Goal: Task Accomplishment & Management: Manage account settings

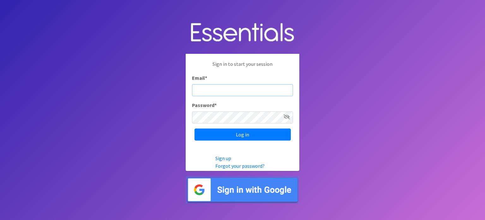
type input "[EMAIL_ADDRESS][DOMAIN_NAME]"
click at [287, 116] on icon at bounding box center [287, 116] width 6 height 5
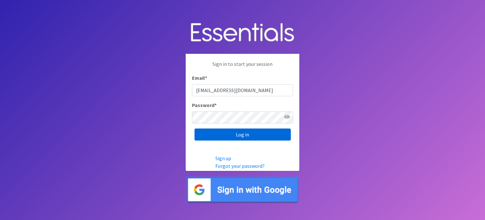
click at [254, 132] on input "Log in" at bounding box center [243, 134] width 96 height 12
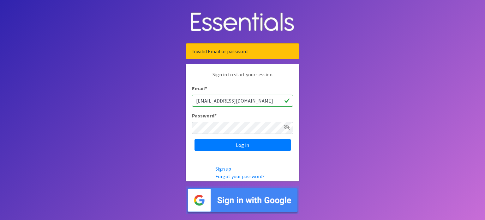
type input "office@jobspartnersshippeoria.org"
click at [287, 128] on icon at bounding box center [287, 126] width 6 height 5
click at [270, 145] on input "Log in" at bounding box center [243, 145] width 96 height 12
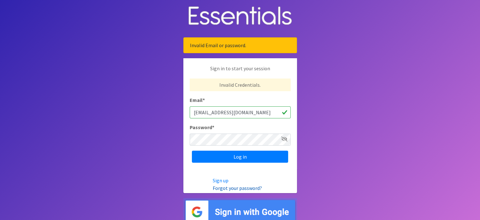
click at [254, 188] on link "Forgot your password?" at bounding box center [237, 187] width 49 height 6
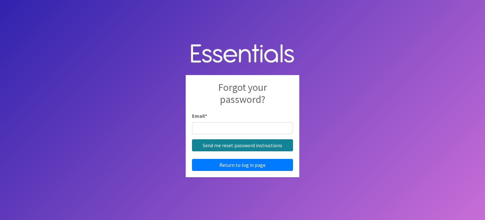
type input "[EMAIL_ADDRESS][DOMAIN_NAME]"
click at [264, 145] on input "Send me reset password instructions" at bounding box center [242, 145] width 101 height 12
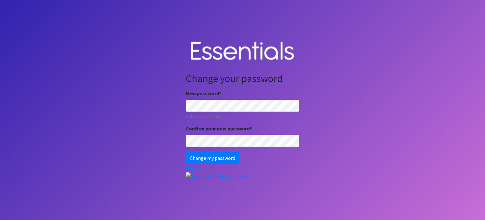
click at [314, 89] on body "Change your password New password * 8 characters minimum Confirm your new passw…" at bounding box center [242, 110] width 485 height 220
click at [210, 156] on input "Change my password" at bounding box center [213, 158] width 54 height 12
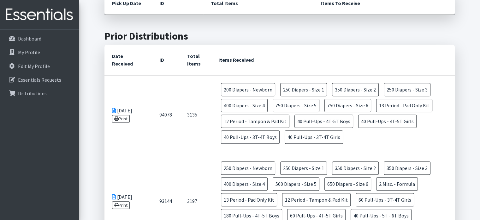
scroll to position [316, 0]
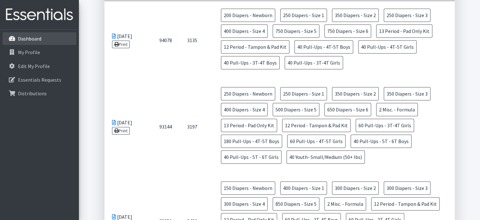
click at [21, 36] on p "Dashboard" at bounding box center [29, 38] width 23 height 6
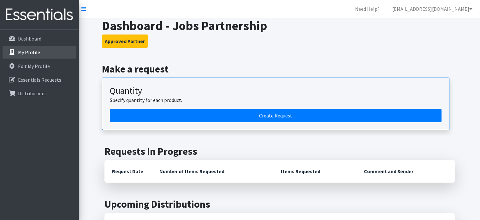
click at [27, 49] on p "My Profile" at bounding box center [29, 52] width 22 height 6
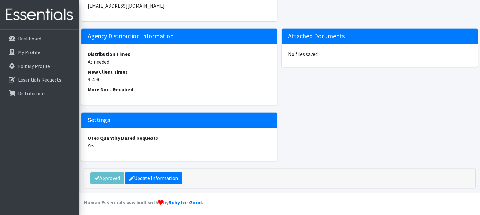
scroll to position [1013, 0]
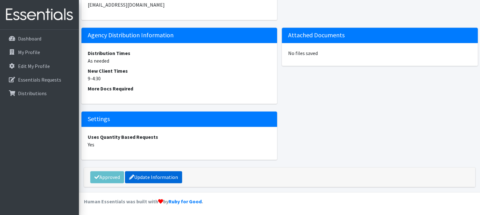
click at [153, 174] on link "Update Information" at bounding box center [153, 177] width 57 height 12
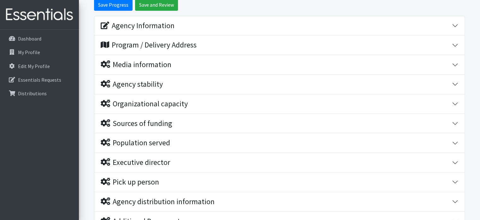
scroll to position [158, 0]
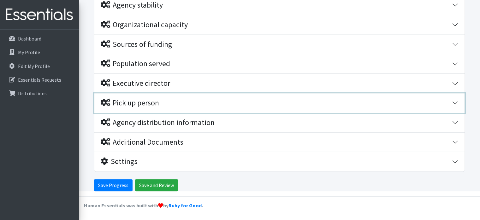
click at [195, 106] on div "Pick up person" at bounding box center [277, 102] width 352 height 9
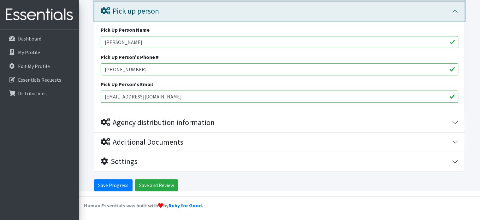
scroll to position [250, 0]
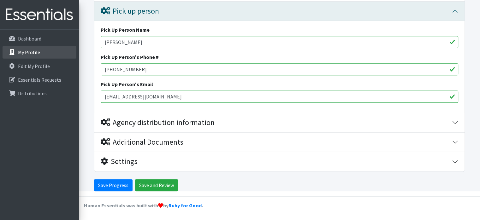
drag, startPoint x: 153, startPoint y: 43, endPoint x: 45, endPoint y: 55, distance: 108.7
type input "[PERSON_NAME]"
click at [111, 72] on input "309472-9415" at bounding box center [280, 69] width 358 height 12
type input "[PHONE_NUMBER]"
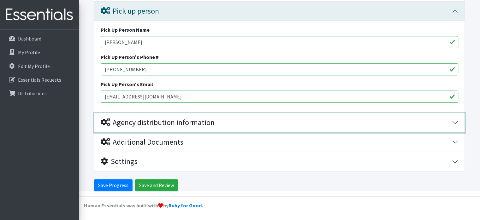
click at [156, 125] on div "Agency distribution information" at bounding box center [158, 122] width 114 height 9
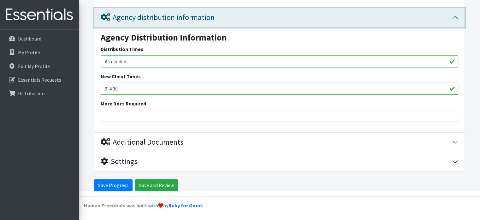
scroll to position [354, 0]
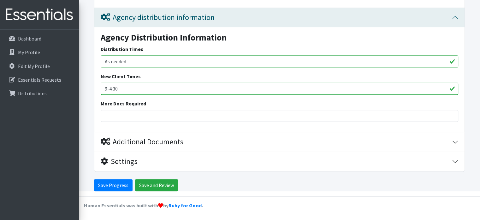
click at [129, 62] on input "As needed" at bounding box center [280, 61] width 358 height 12
click at [147, 188] on input "Save and Review" at bounding box center [156, 185] width 43 height 12
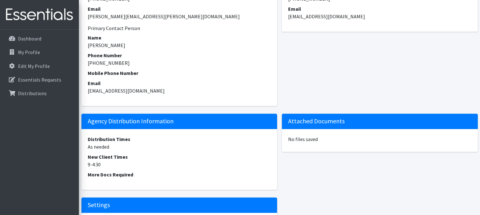
scroll to position [1034, 0]
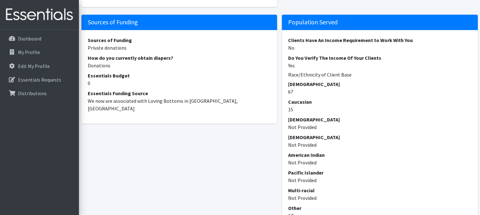
scroll to position [560, 0]
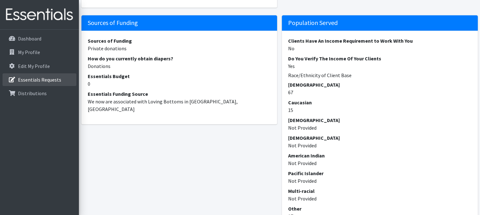
click at [51, 81] on p "Essentials Requests" at bounding box center [39, 79] width 43 height 6
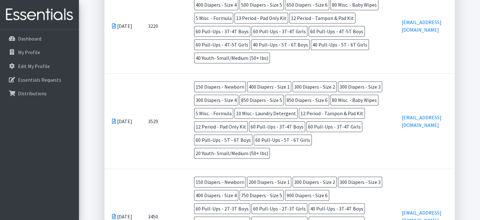
scroll to position [299, 0]
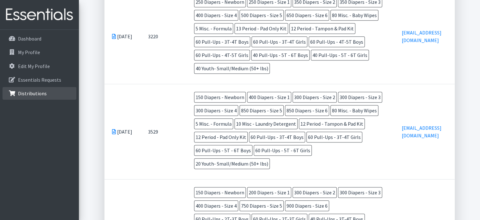
click at [44, 96] on p "Distributions" at bounding box center [32, 93] width 29 height 6
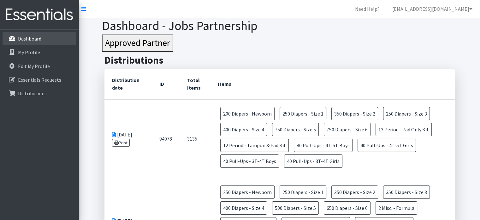
click at [34, 39] on p "Dashboard" at bounding box center [29, 38] width 23 height 6
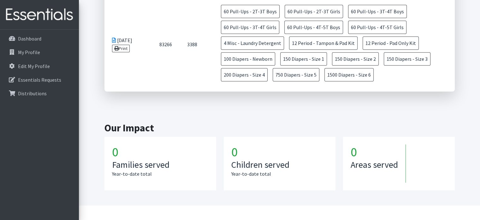
scroll to position [680, 0]
